Goal: Entertainment & Leisure: Consume media (video, audio)

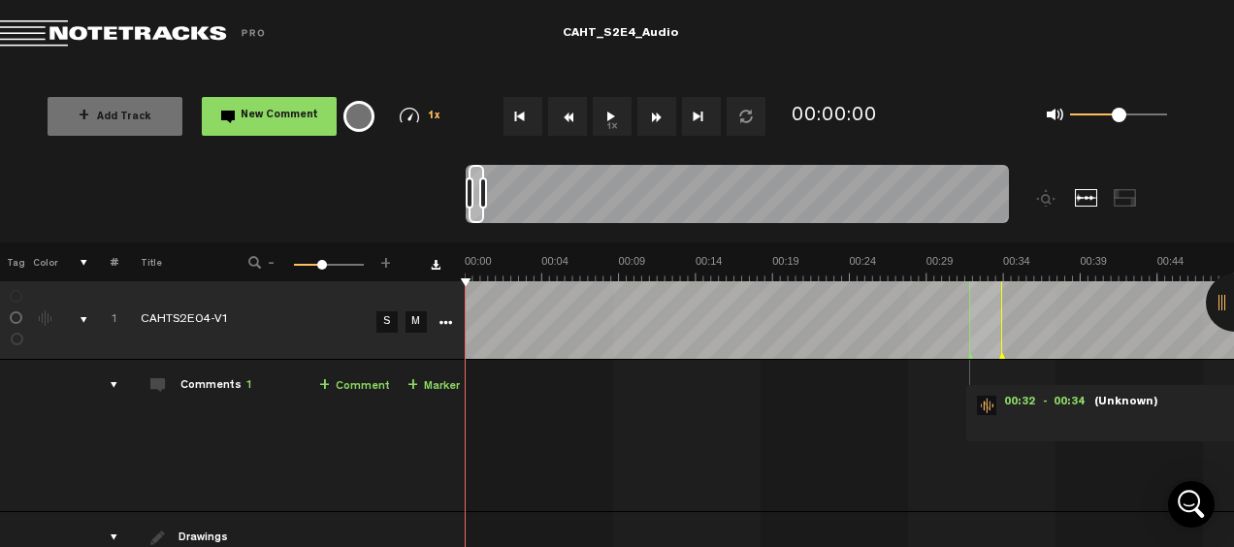
click at [607, 113] on button "1x" at bounding box center [612, 116] width 39 height 39
click at [432, 114] on span "1x" at bounding box center [435, 117] width 14 height 11
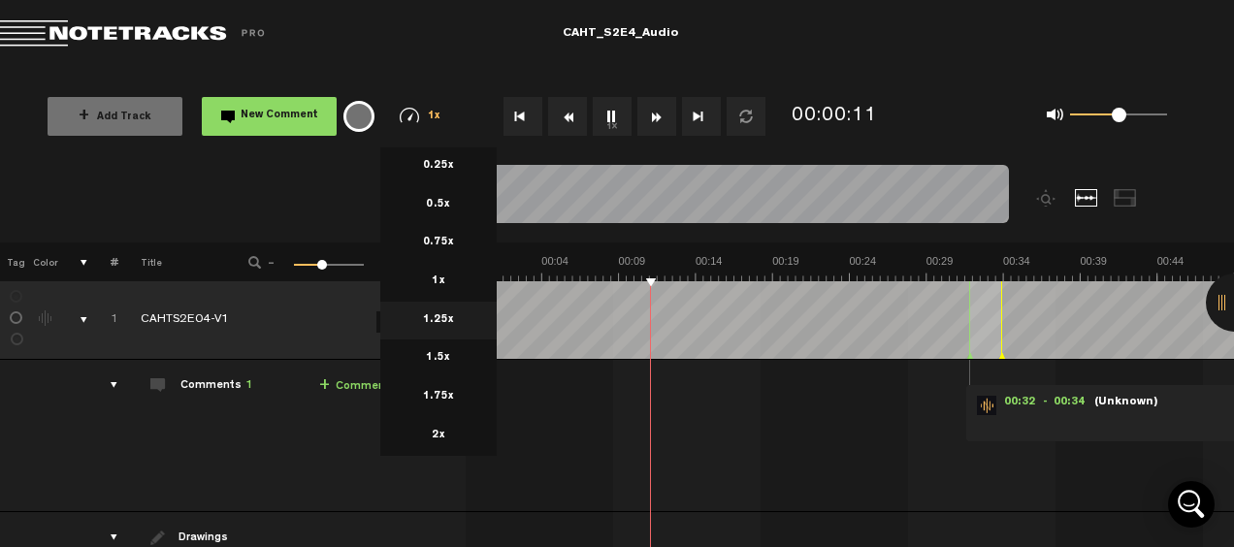
click at [437, 318] on li "1.25x" at bounding box center [438, 321] width 116 height 39
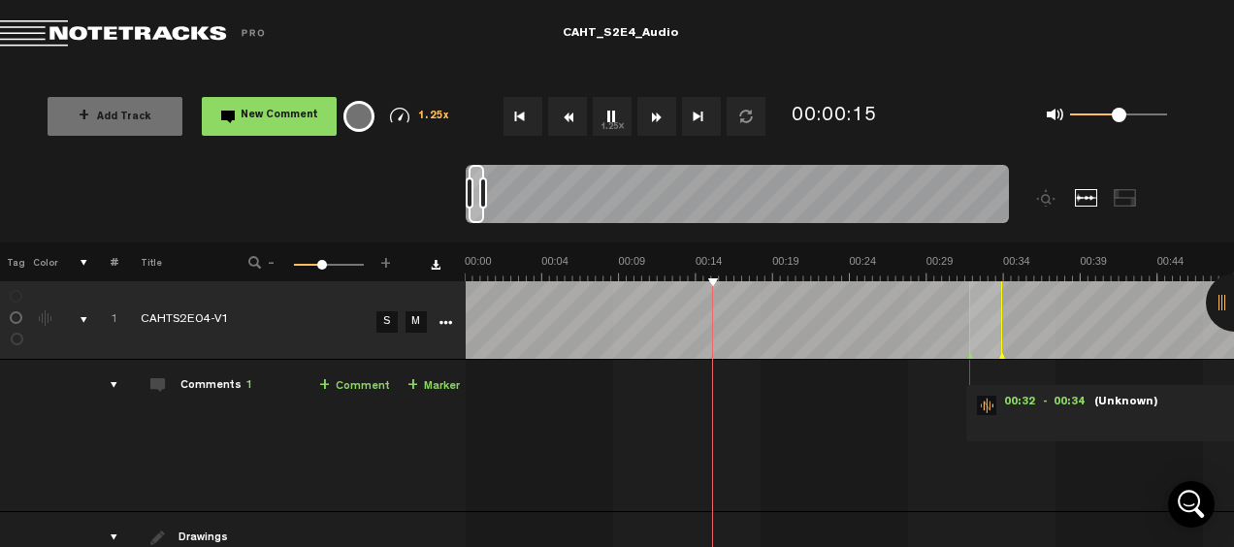
click at [411, 118] on div "1.25x 0.25x 0.5x 0.75x 1x 1.25x 1.5x 1.75x 2x" at bounding box center [420, 116] width 76 height 16
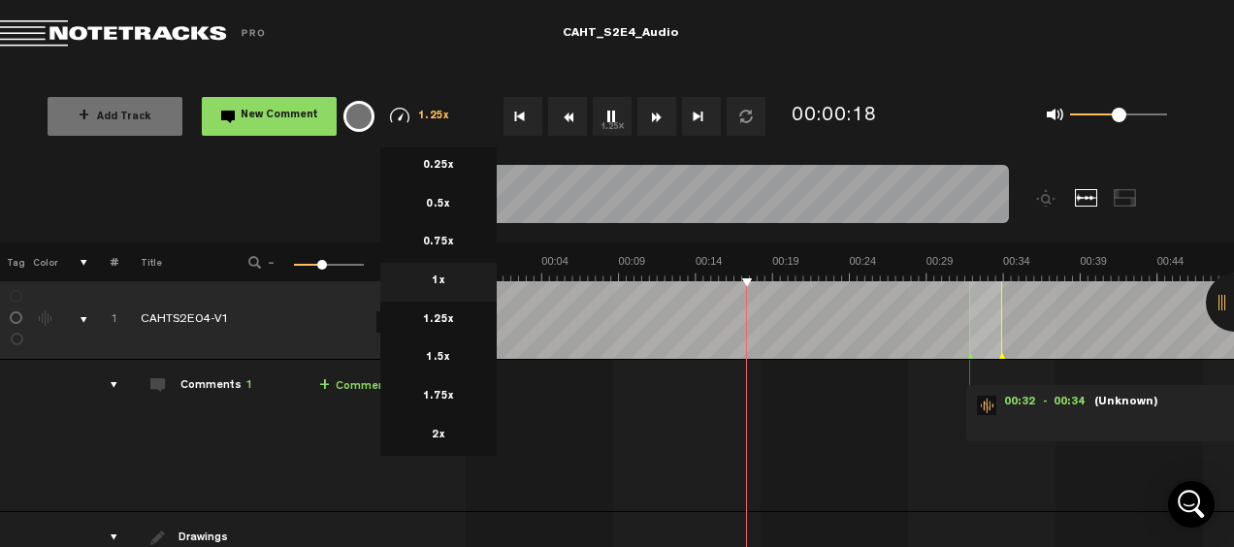
click at [438, 279] on li "1x" at bounding box center [438, 282] width 116 height 39
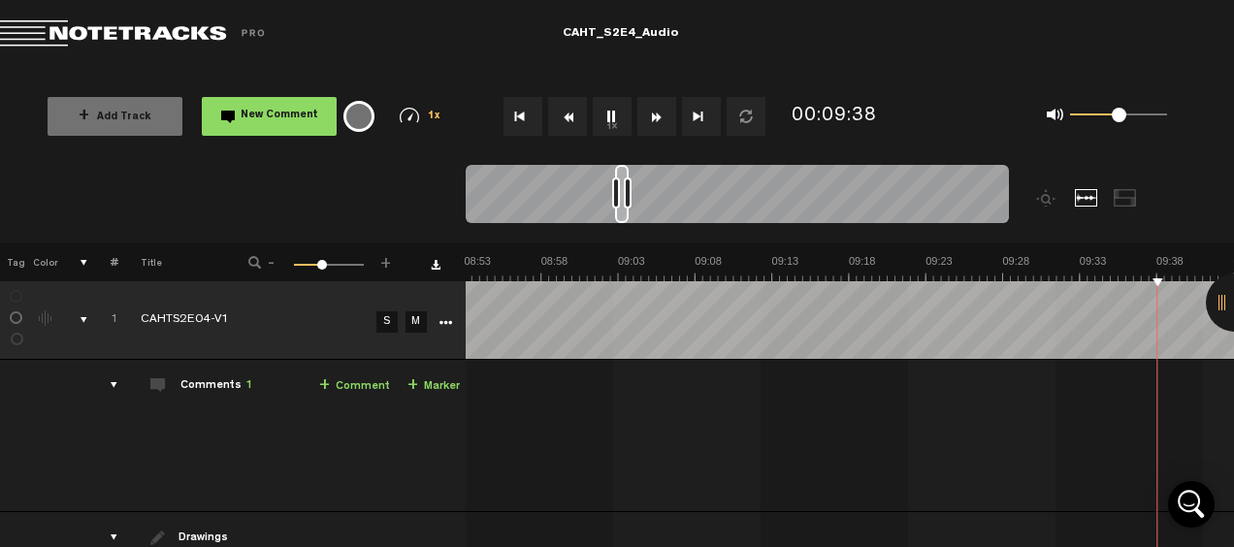
scroll to position [0, 8615]
click at [630, 190] on div at bounding box center [634, 193] width 8 height 31
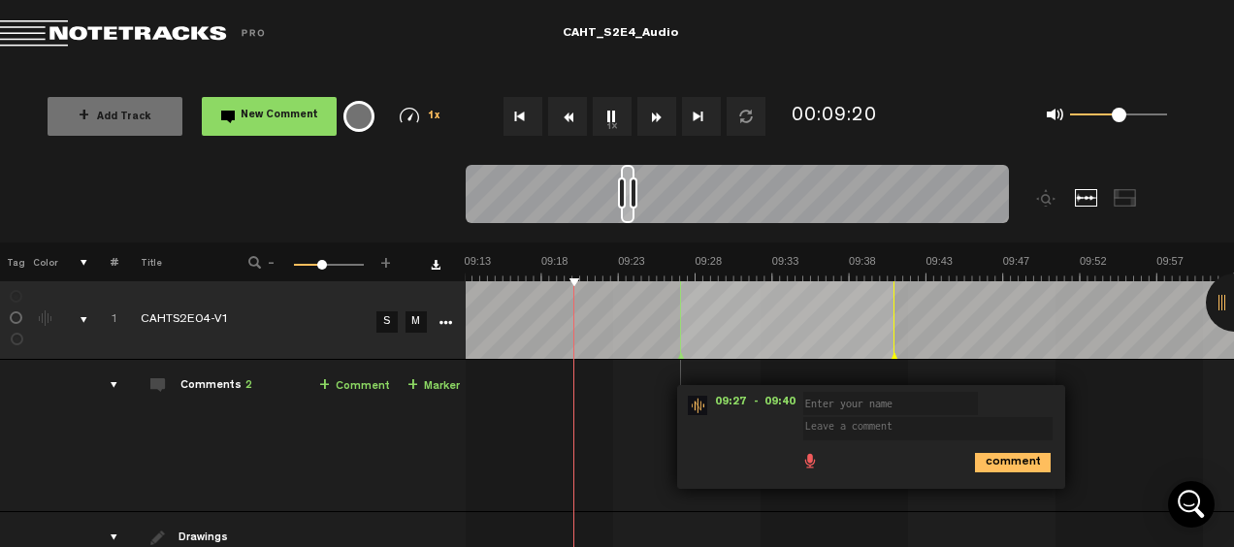
click at [511, 116] on button "Go to beginning" at bounding box center [522, 116] width 39 height 39
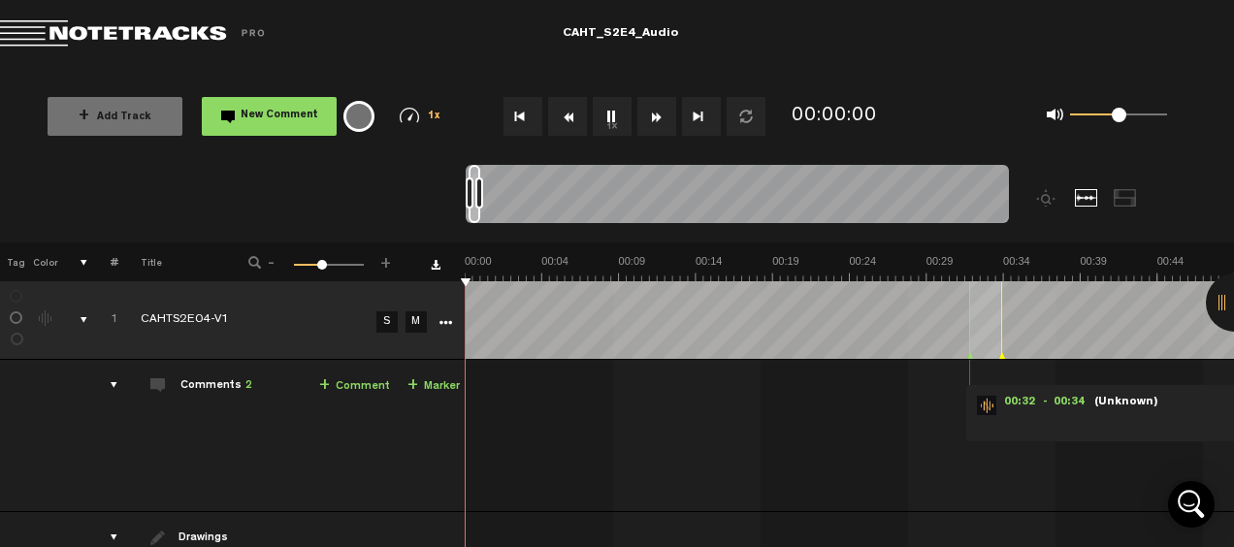
scroll to position [0, 0]
click at [511, 116] on button "Go to beginning" at bounding box center [522, 116] width 39 height 39
click at [658, 116] on button "Fast Forward" at bounding box center [656, 116] width 39 height 39
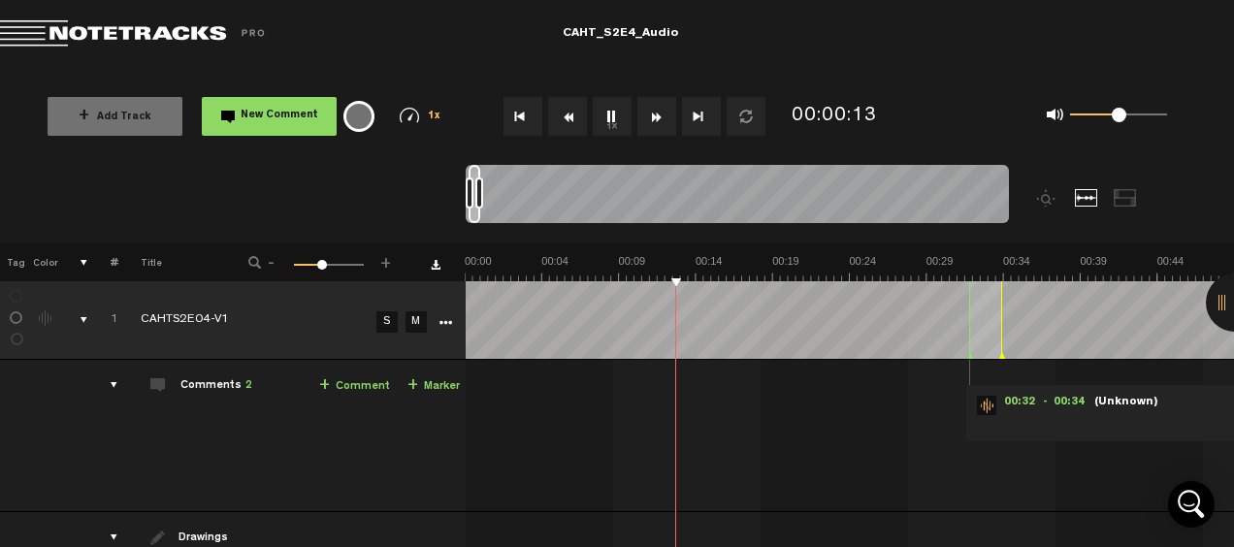
click at [658, 116] on button "Fast Forward" at bounding box center [656, 116] width 39 height 39
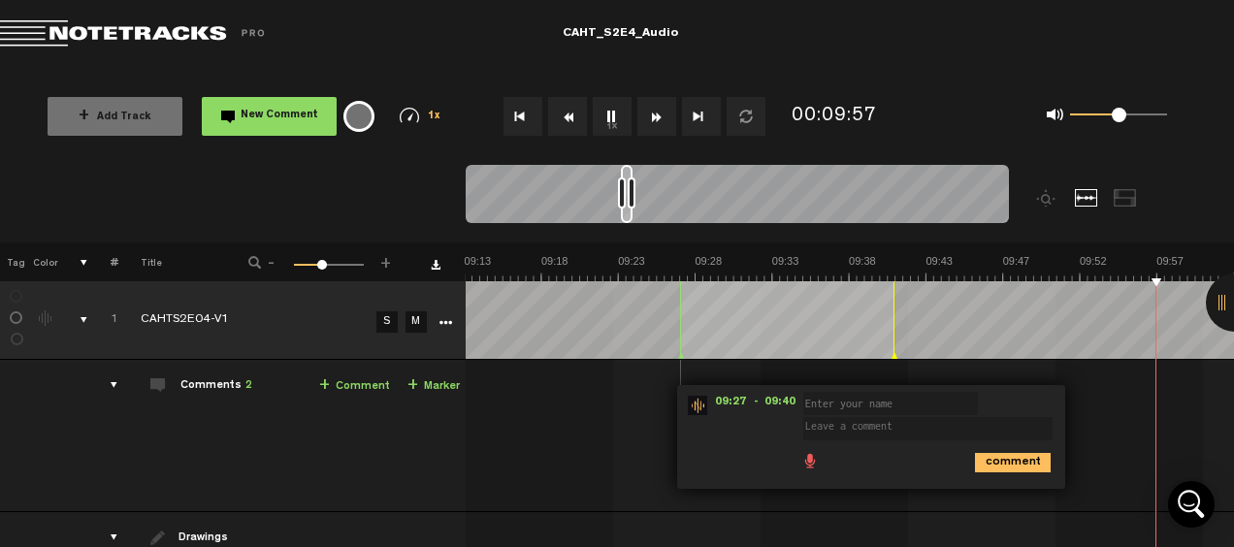
scroll to position [0, 8923]
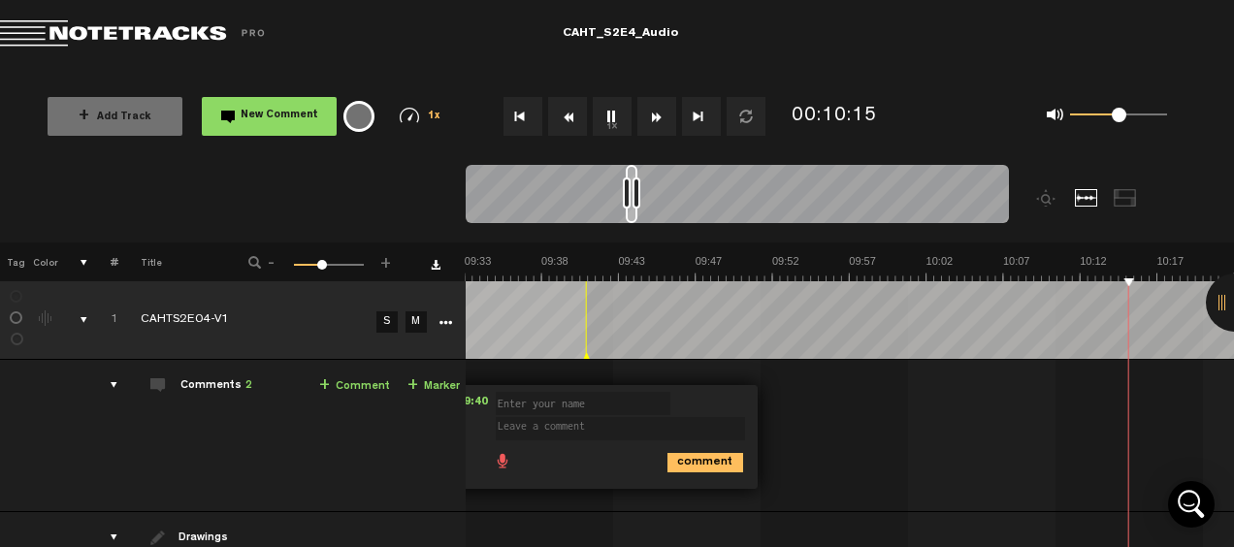
click at [615, 115] on button "1x" at bounding box center [612, 116] width 39 height 39
